Goal: Check status

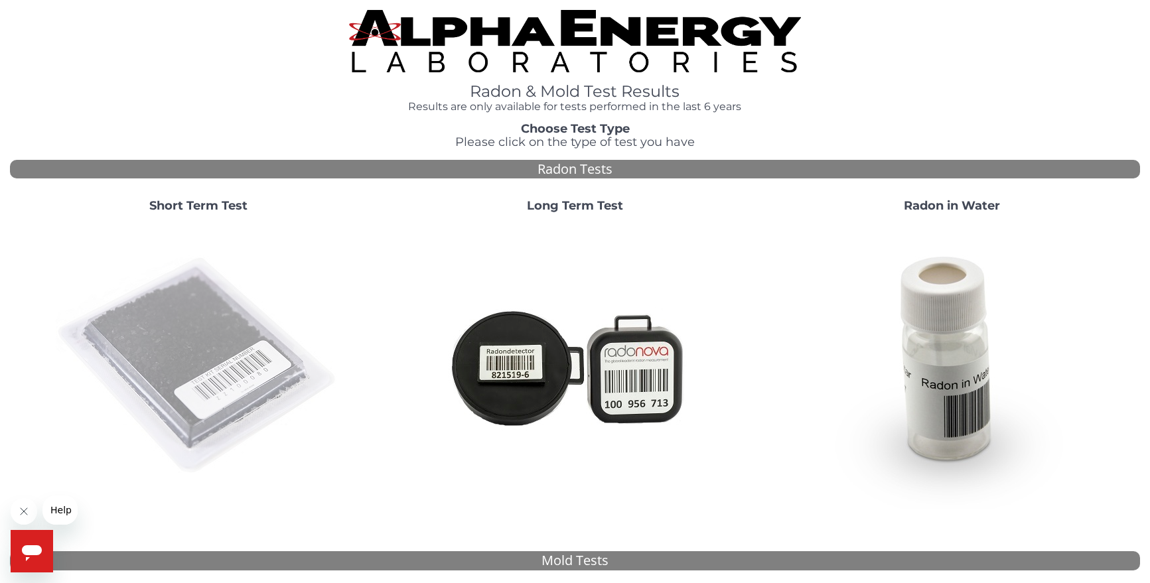
scroll to position [199, 0]
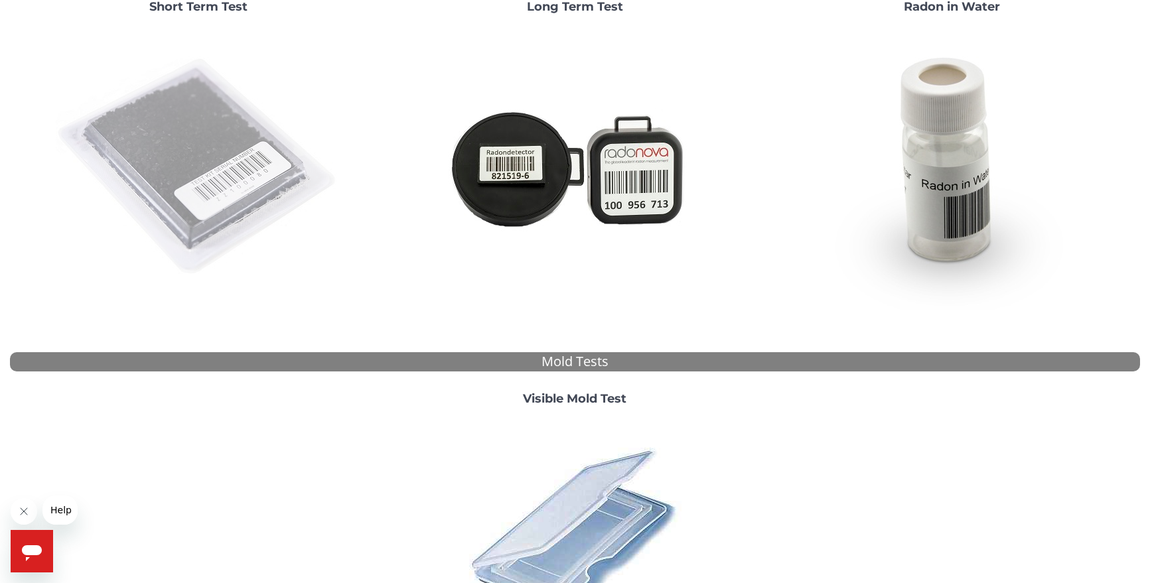
click at [204, 174] on img at bounding box center [198, 167] width 285 height 285
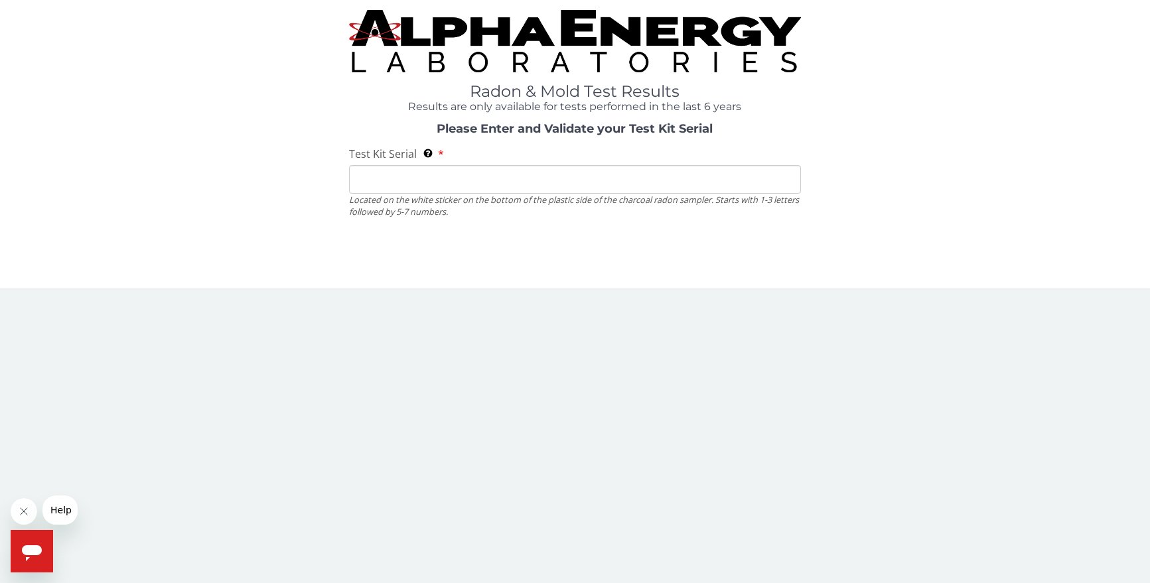
scroll to position [0, 0]
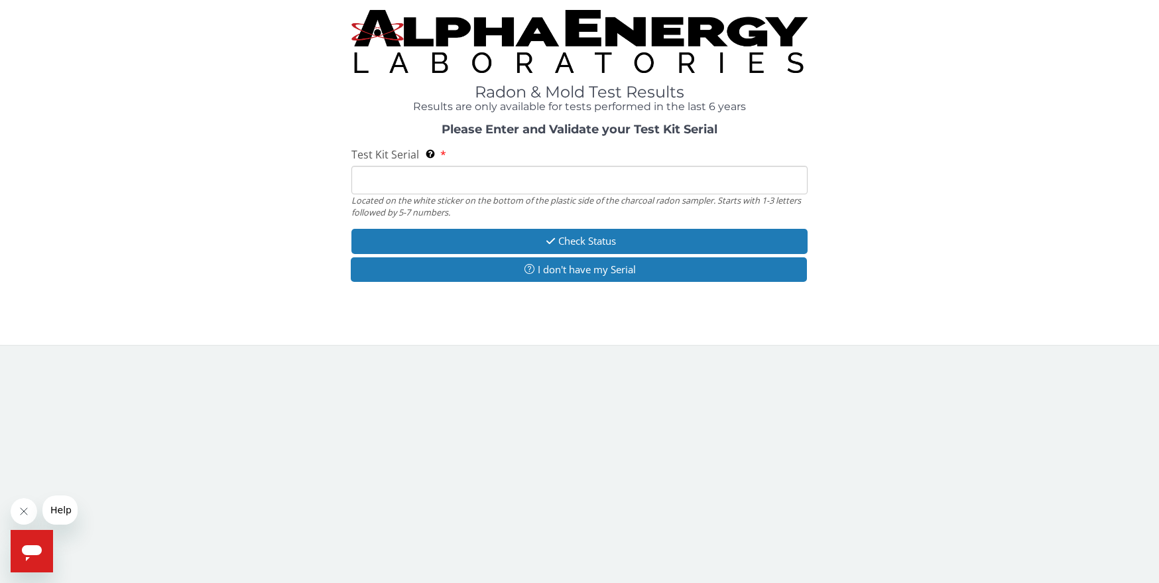
click at [411, 184] on input "Test Kit Serial Located on the white sticker on the bottom of the plastic side …" at bounding box center [580, 180] width 456 height 29
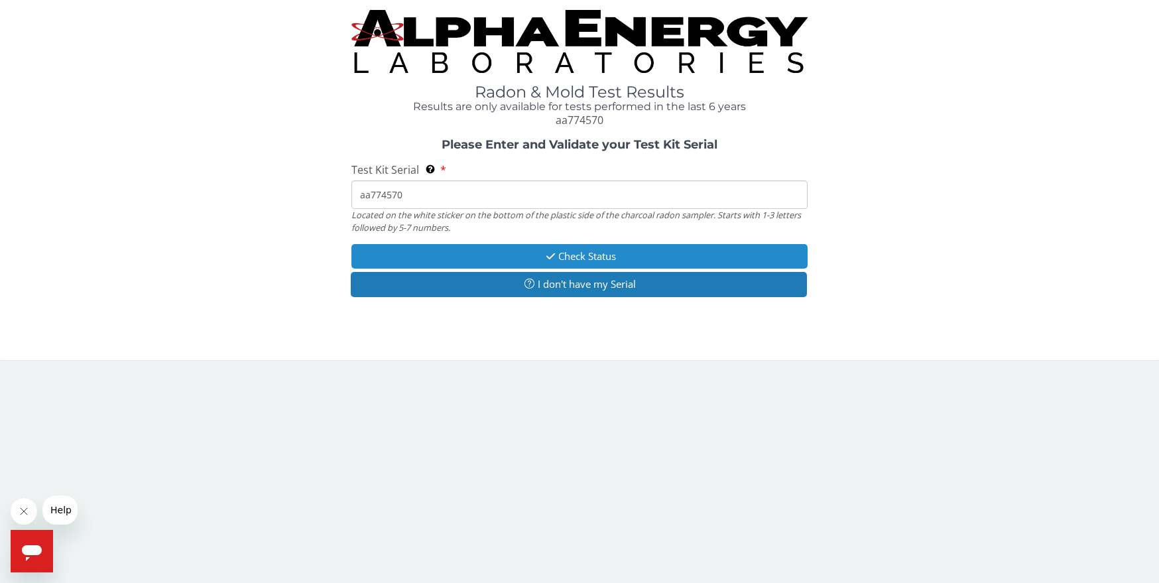
type input "aa774570"
click at [584, 253] on button "Check Status" at bounding box center [580, 256] width 456 height 25
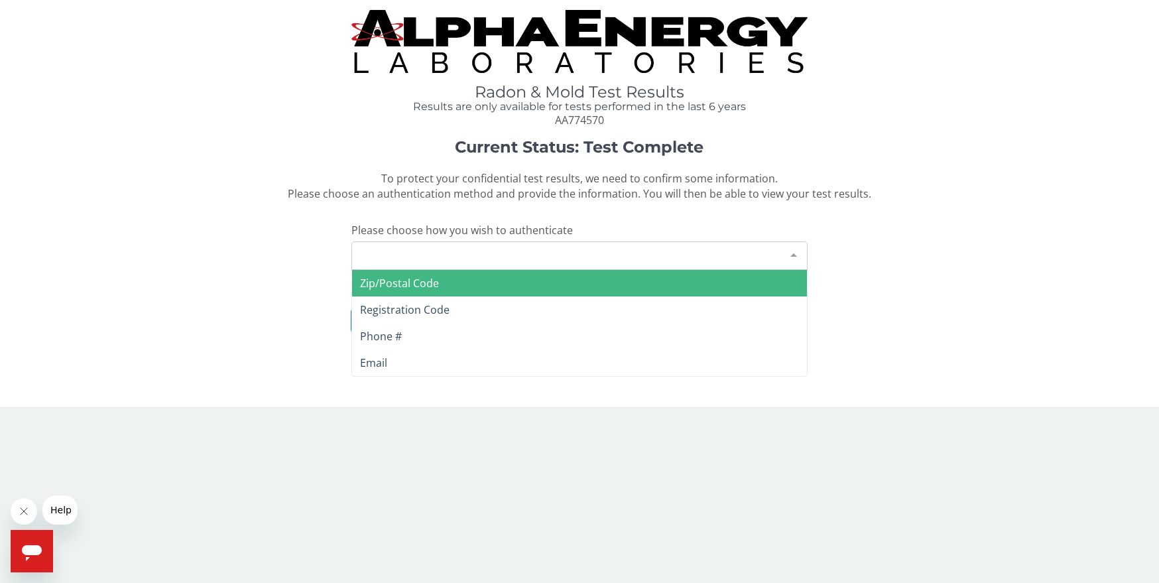
click at [797, 251] on div at bounding box center [794, 254] width 27 height 25
click at [570, 283] on span "Zip/Postal Code" at bounding box center [579, 283] width 454 height 27
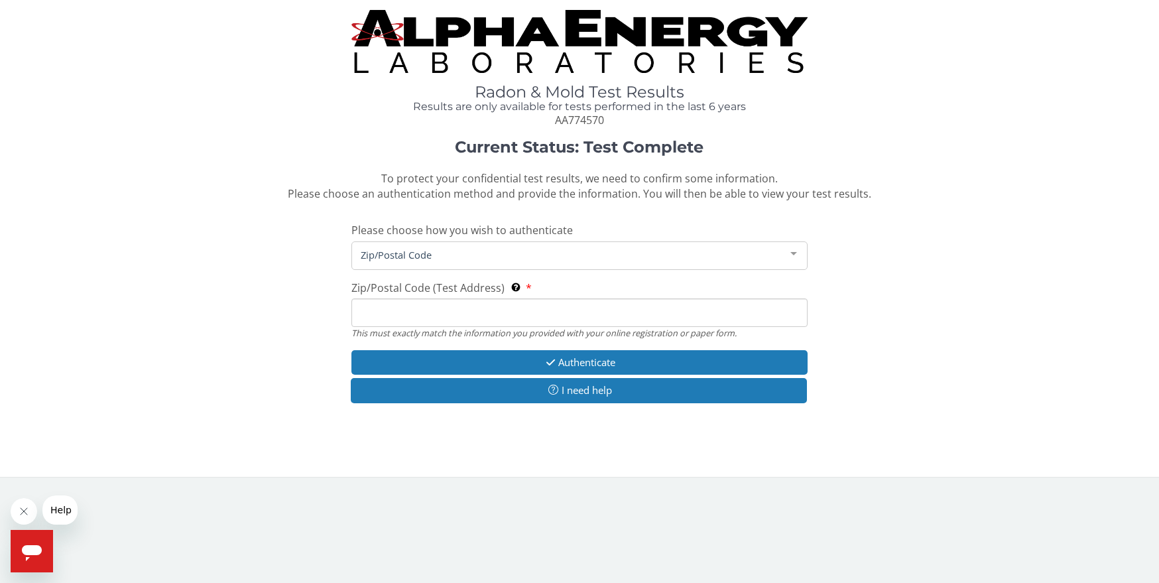
click at [518, 309] on input "Zip/Postal Code (Test Address) This must exactly match the information you prov…" at bounding box center [580, 312] width 456 height 29
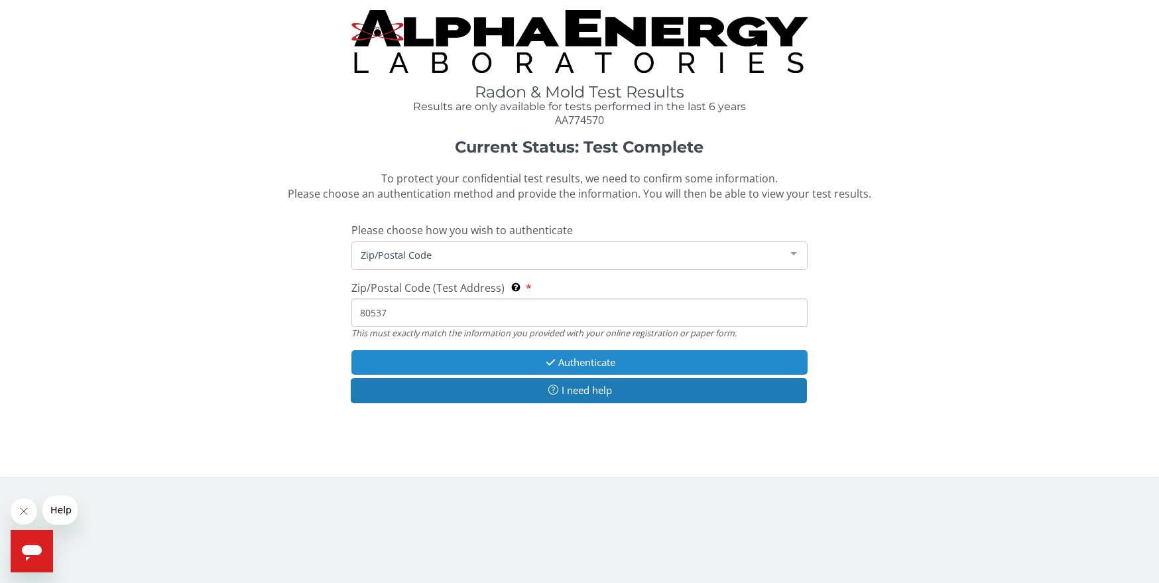
type input "80537"
click at [562, 369] on button "Authenticate" at bounding box center [580, 362] width 456 height 25
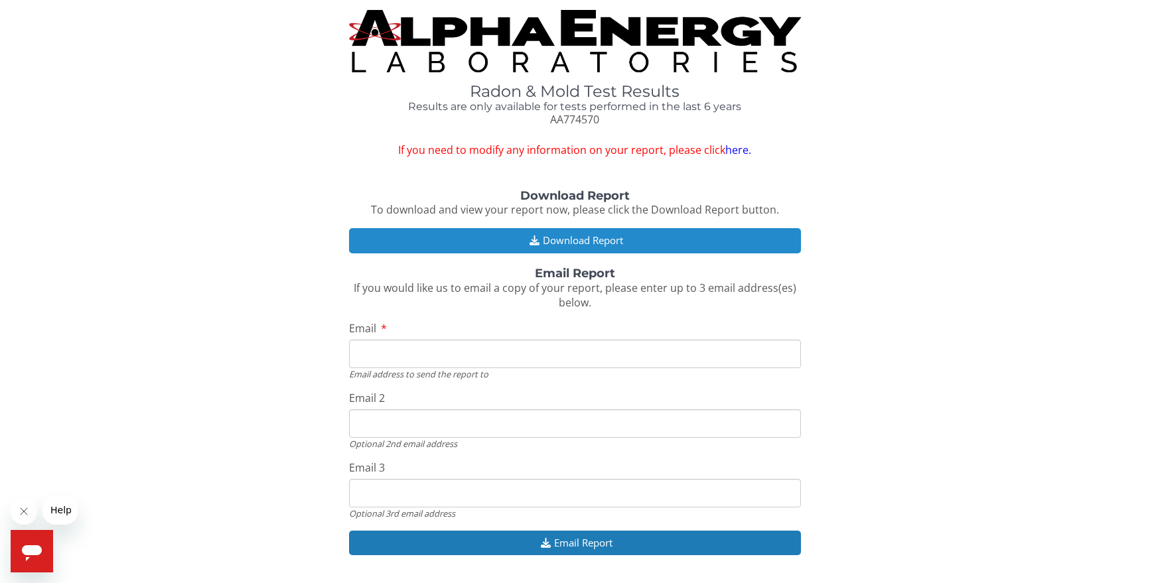
click at [588, 242] on button "Download Report" at bounding box center [575, 240] width 452 height 25
